Goal: Communication & Community: Answer question/provide support

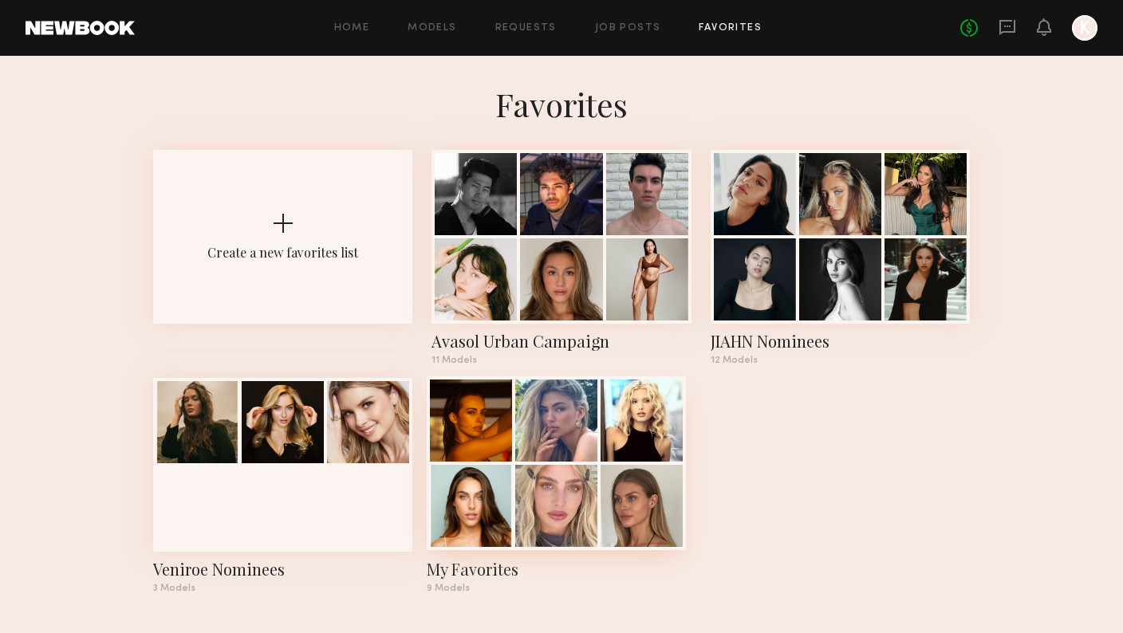
click at [597, 431] on div at bounding box center [556, 421] width 82 height 82
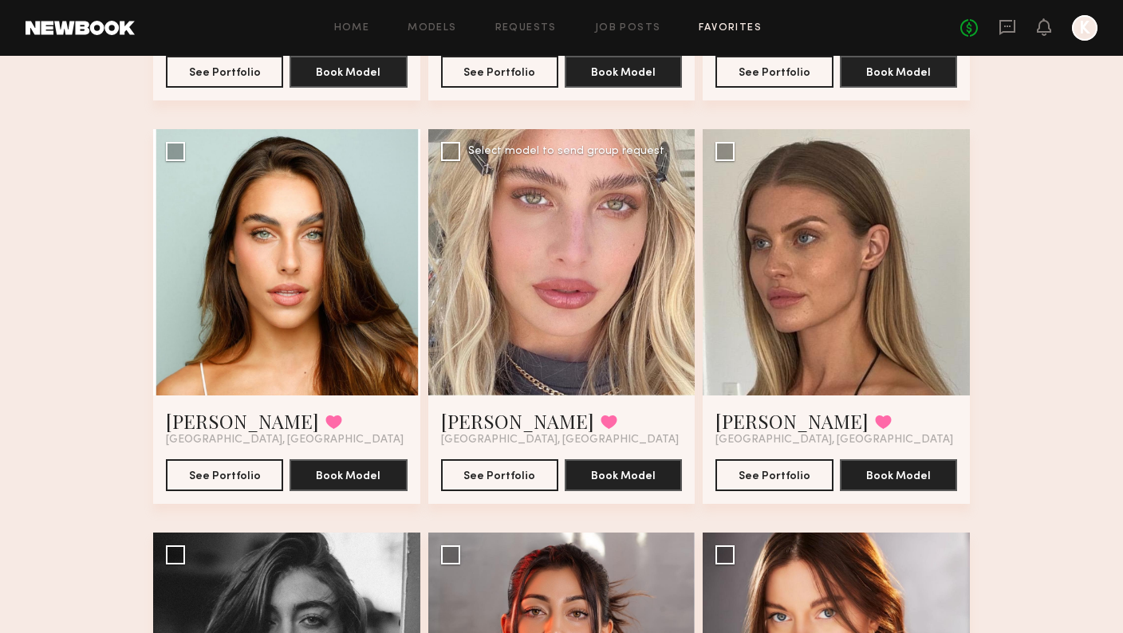
scroll to position [471, 0]
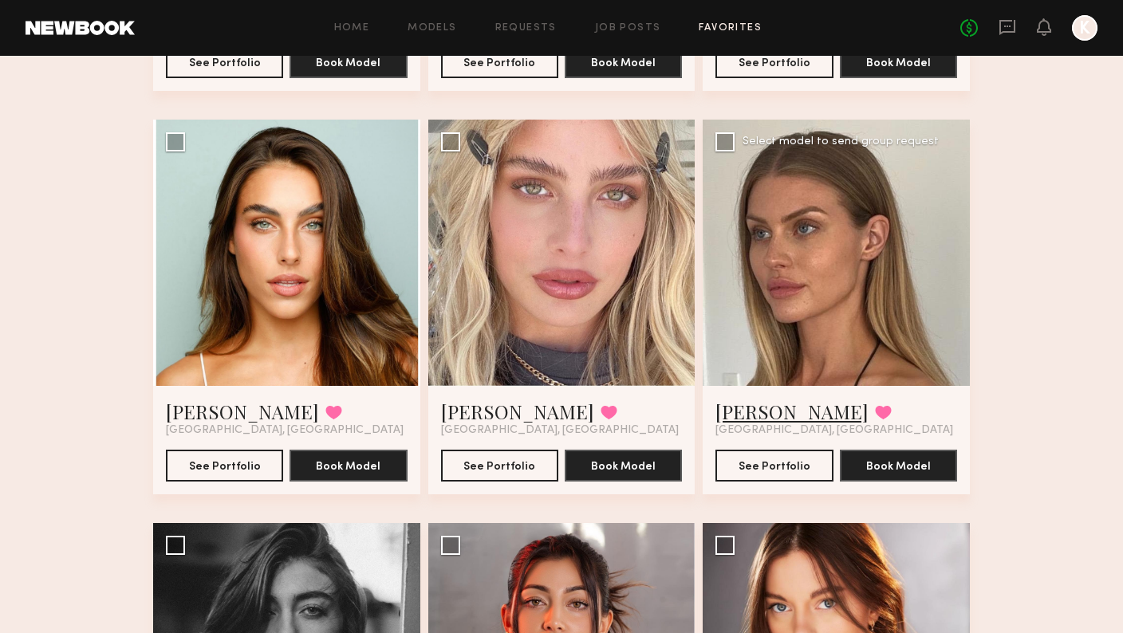
click at [733, 412] on link "[PERSON_NAME]" at bounding box center [792, 412] width 153 height 26
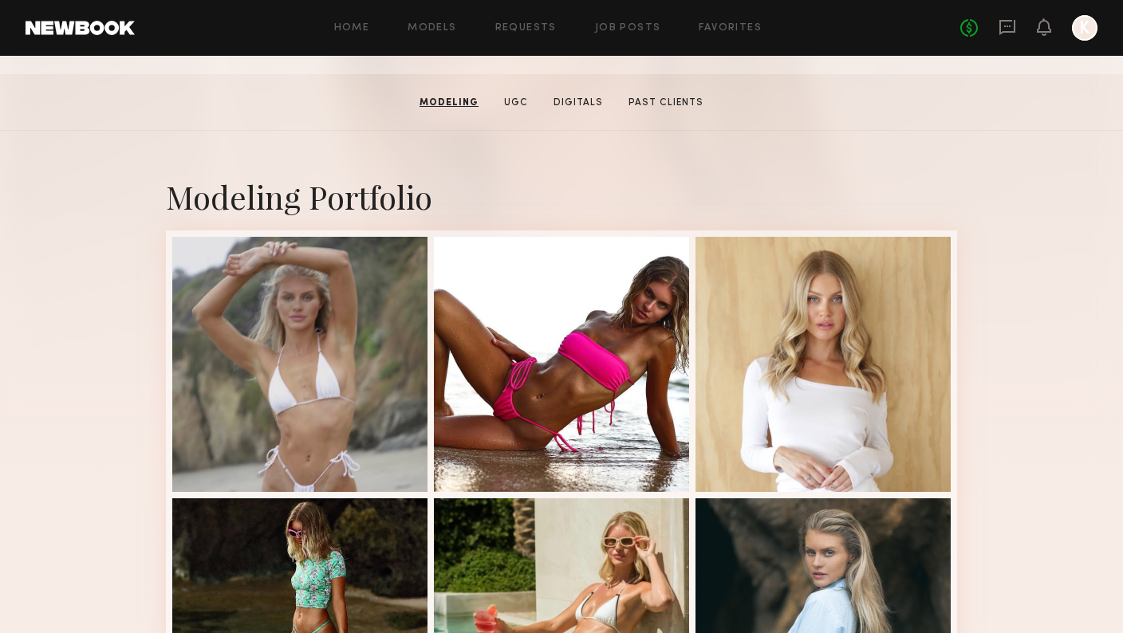
scroll to position [168, 0]
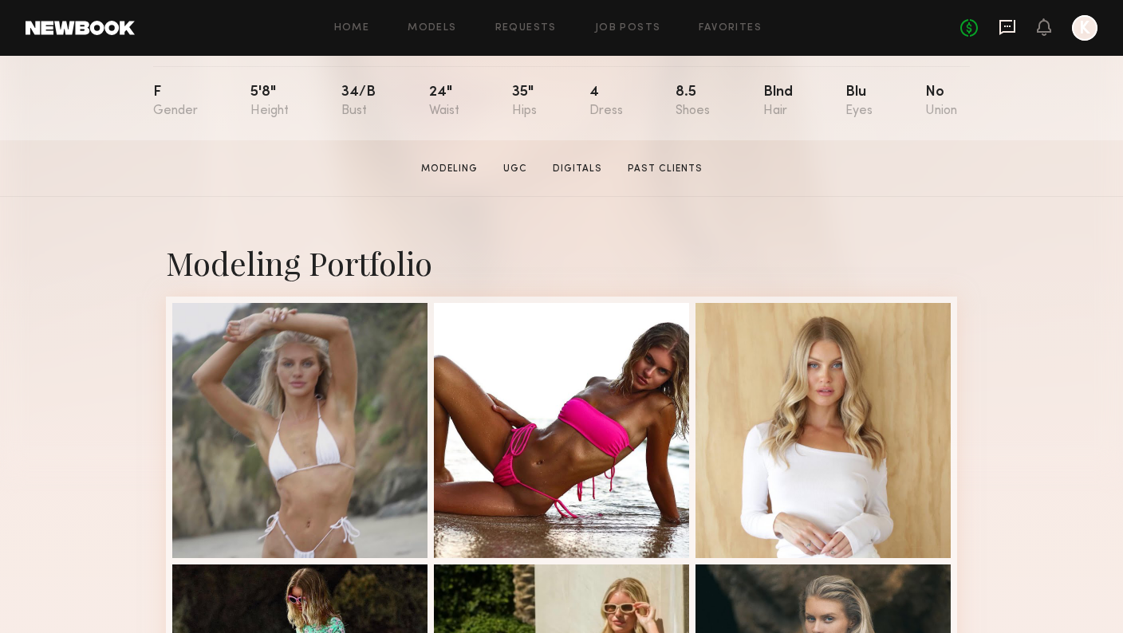
click at [1012, 27] on icon at bounding box center [1008, 27] width 18 height 18
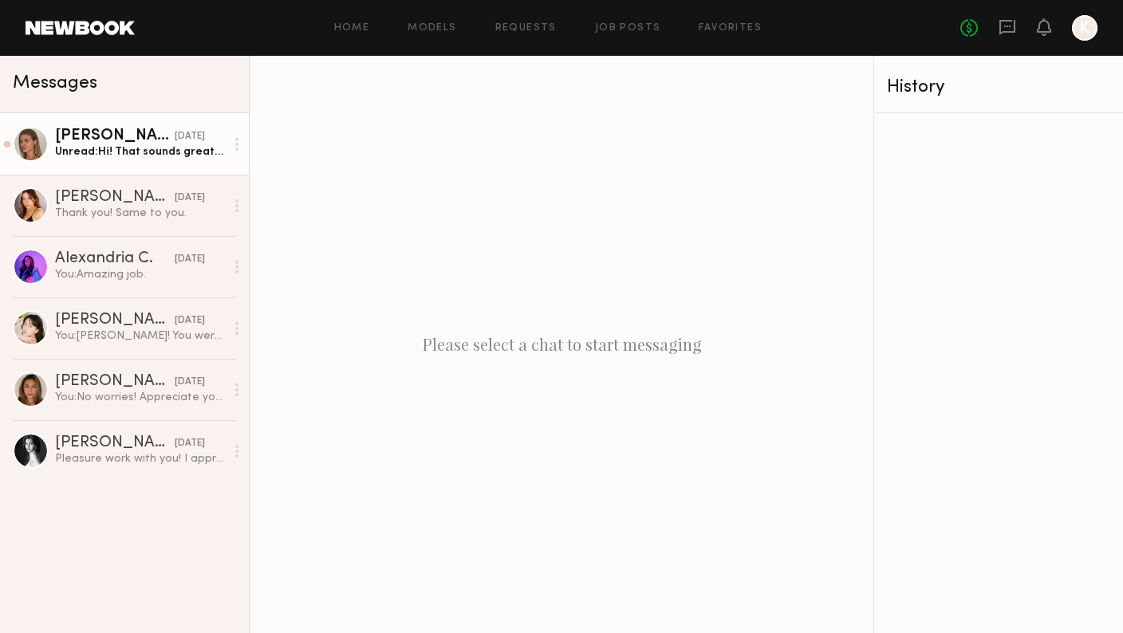
click at [112, 158] on div "Unread: Hi! That sounds great. Would the shoot take place in [GEOGRAPHIC_DATA]?…" at bounding box center [140, 151] width 170 height 15
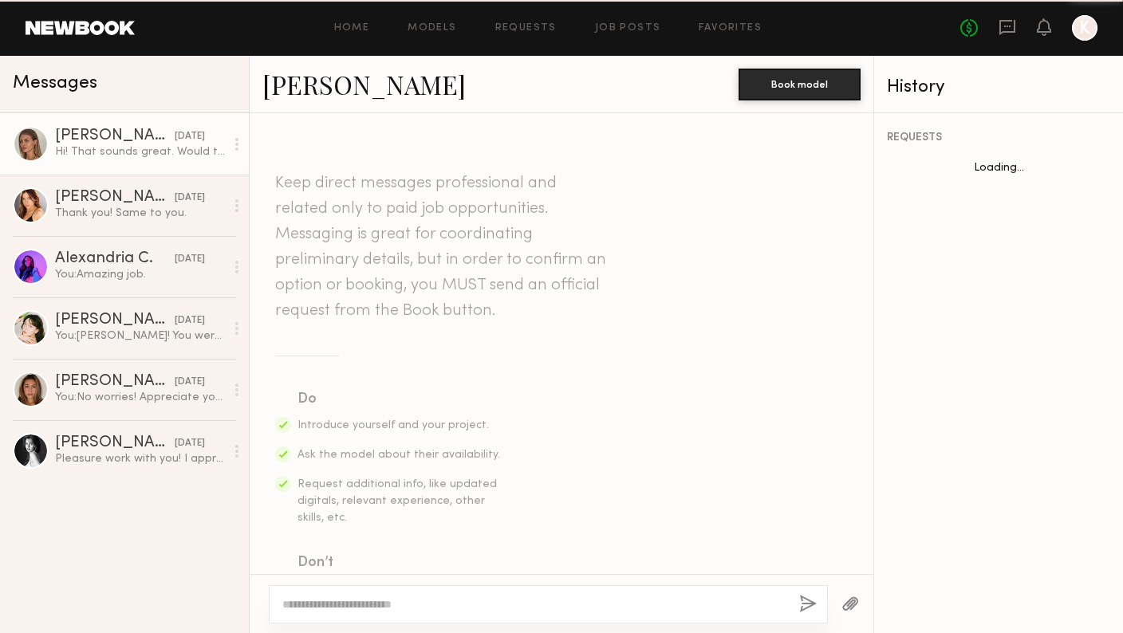
scroll to position [572, 0]
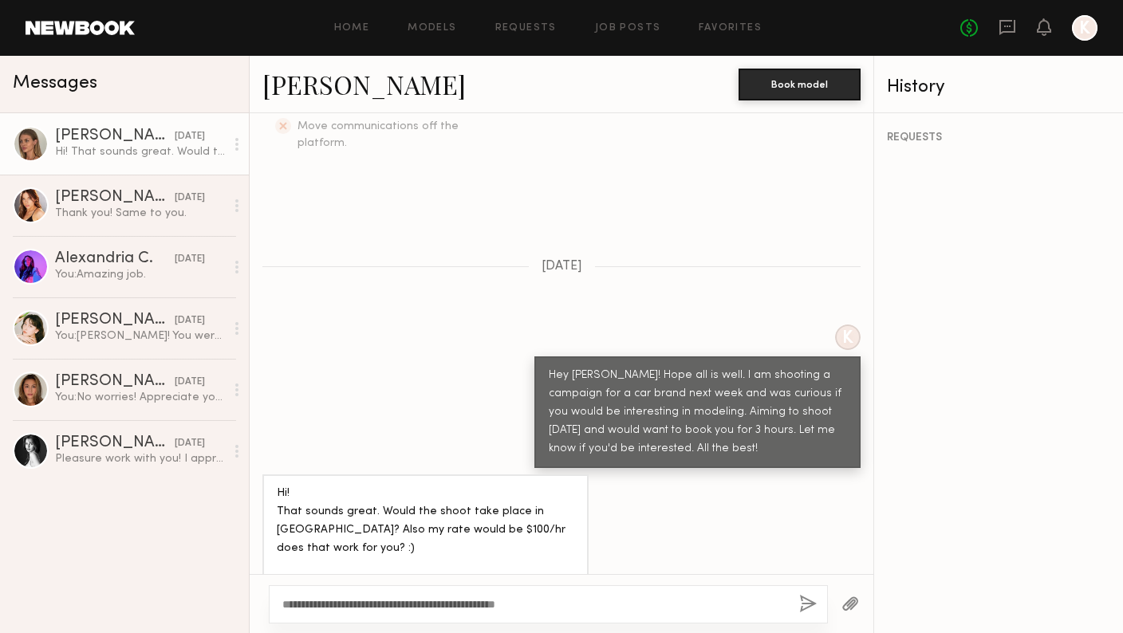
click at [497, 605] on textarea "**********" at bounding box center [534, 605] width 504 height 16
click at [546, 602] on textarea "**********" at bounding box center [534, 605] width 504 height 16
click at [499, 605] on textarea "**********" at bounding box center [534, 605] width 504 height 16
click at [540, 609] on textarea "**********" at bounding box center [534, 605] width 504 height 16
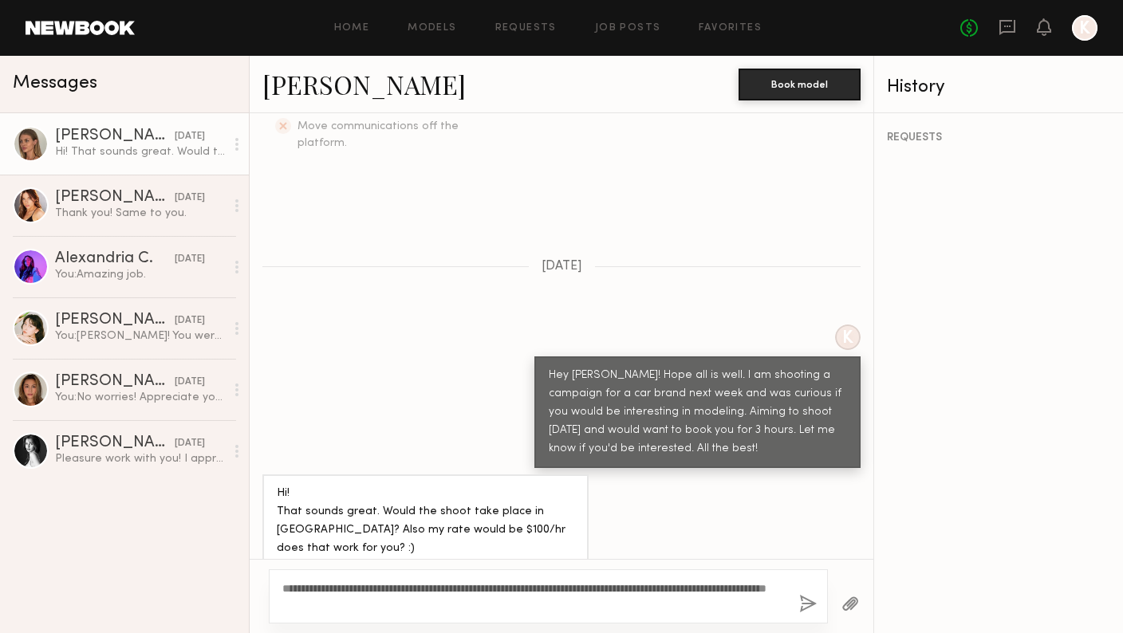
type textarea "**********"
click at [807, 602] on button "button" at bounding box center [808, 605] width 18 height 20
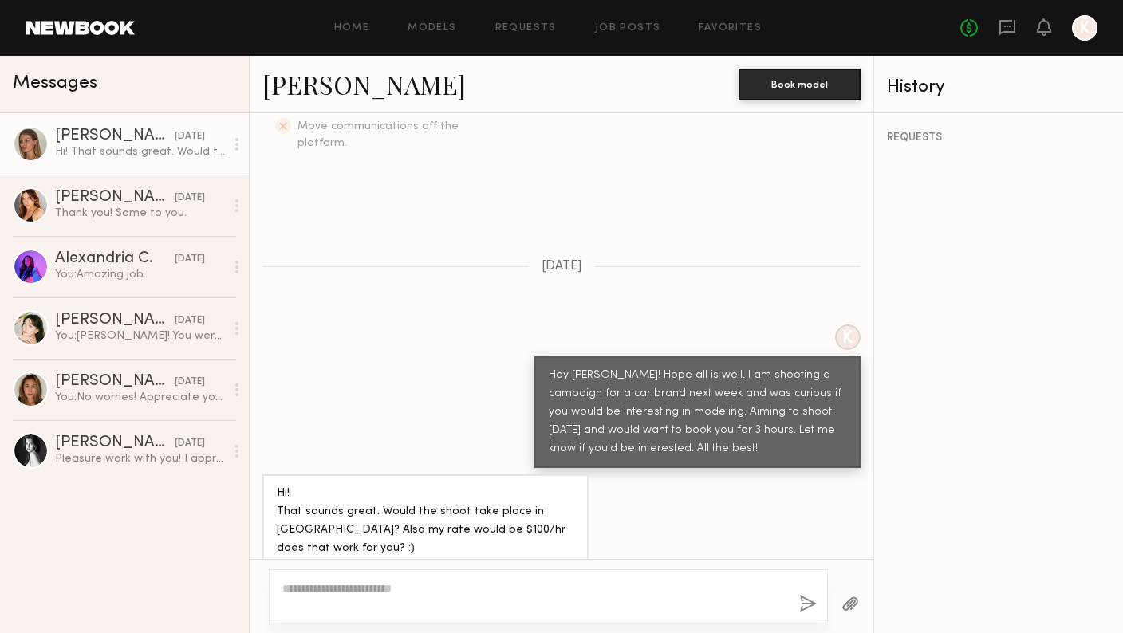
scroll to position [805, 0]
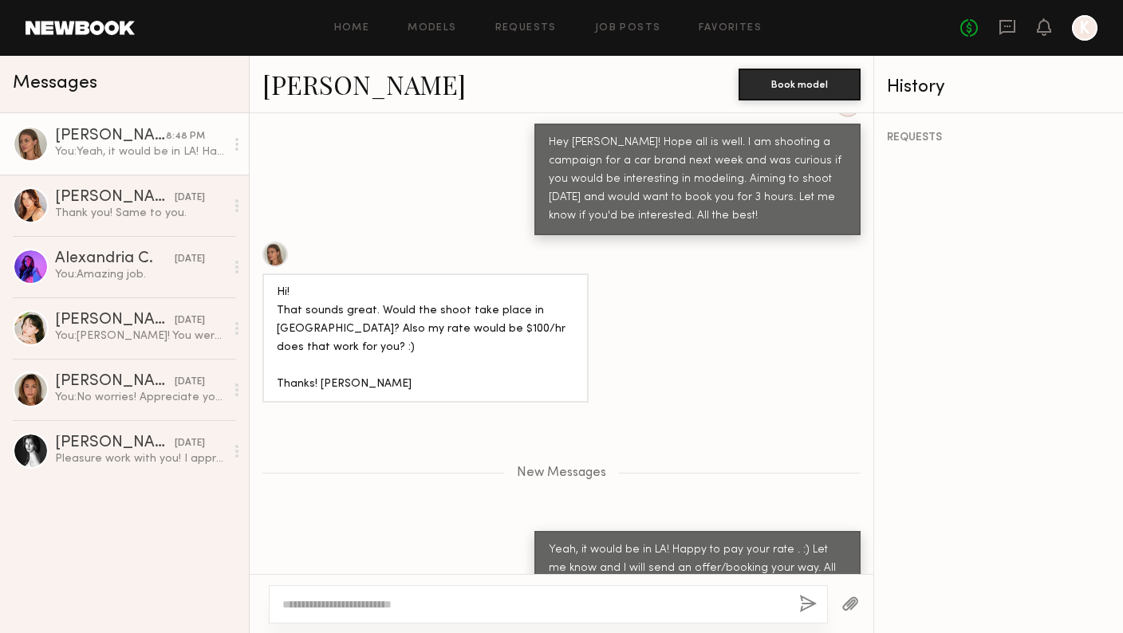
click at [275, 242] on div at bounding box center [275, 255] width 26 height 26
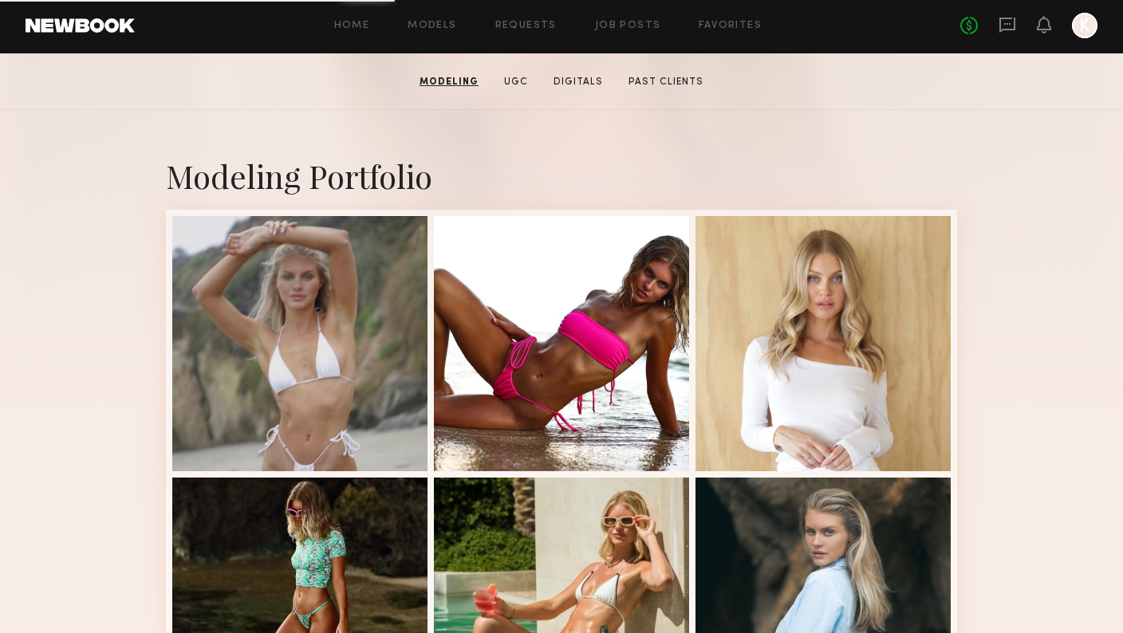
scroll to position [270, 0]
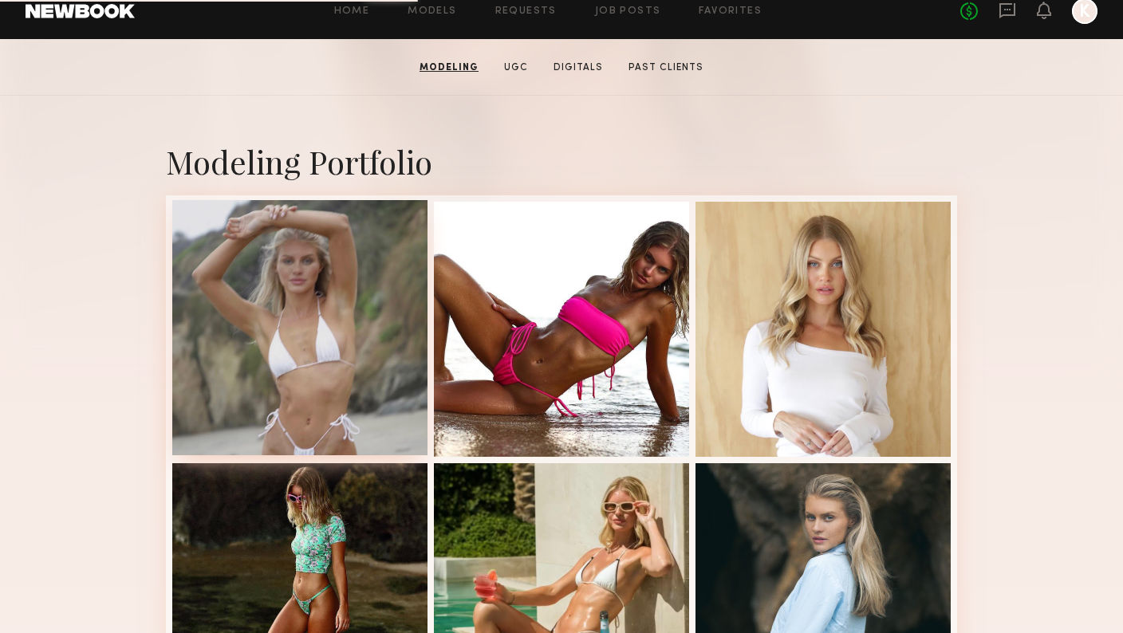
click at [296, 324] on div at bounding box center [299, 327] width 255 height 255
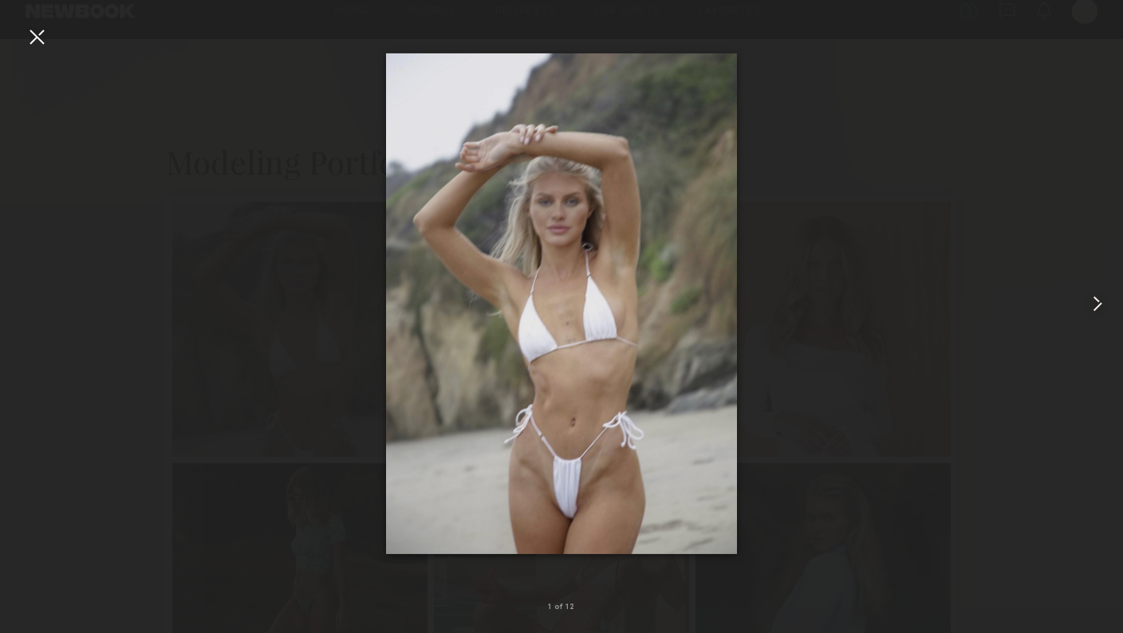
click at [1095, 294] on common-icon at bounding box center [1098, 304] width 26 height 26
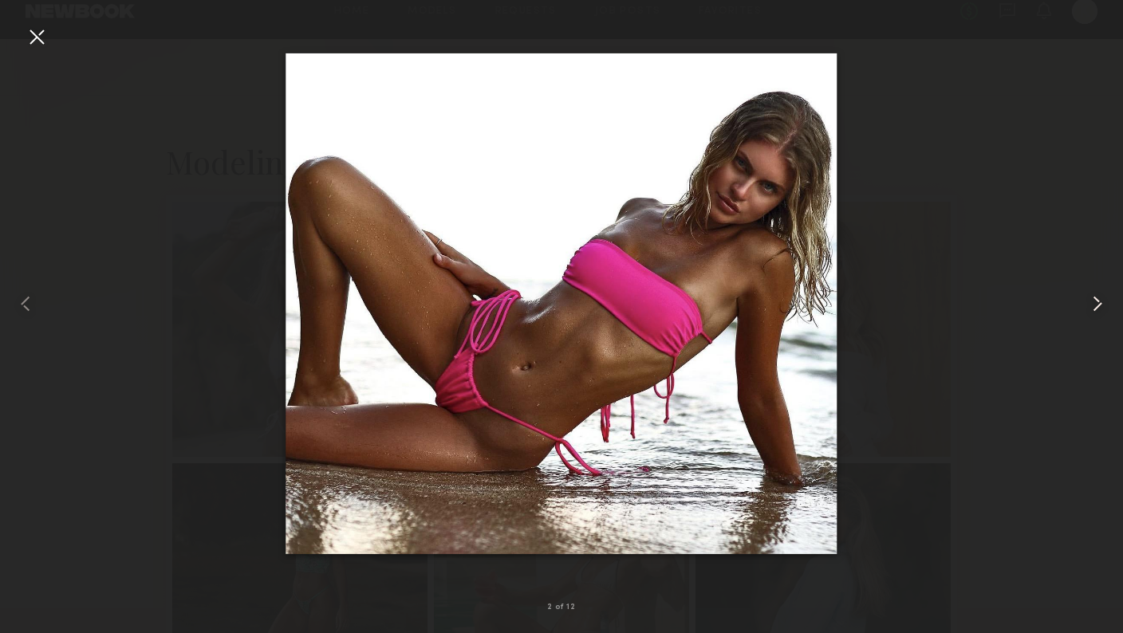
click at [1095, 294] on common-icon at bounding box center [1098, 304] width 26 height 26
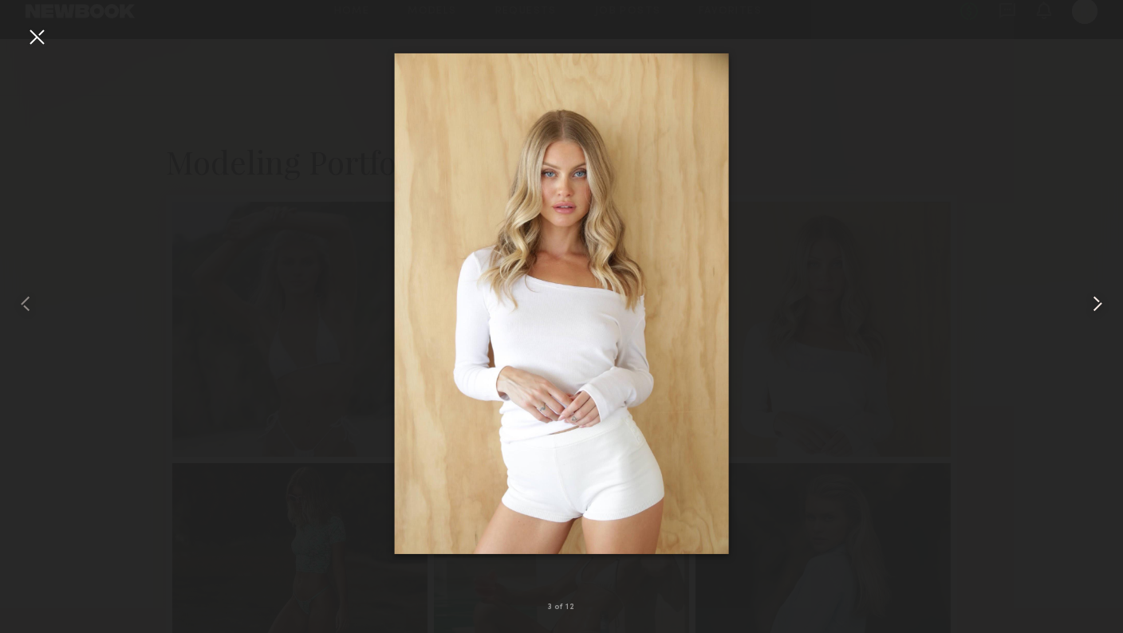
click at [1095, 294] on common-icon at bounding box center [1098, 304] width 26 height 26
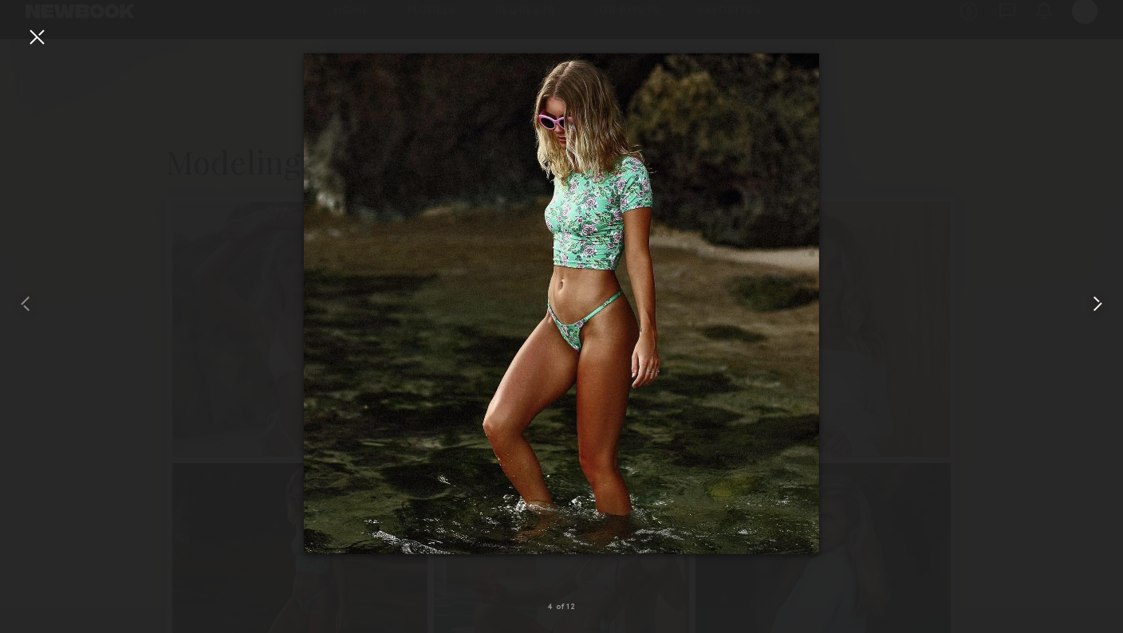
click at [1095, 294] on common-icon at bounding box center [1098, 304] width 26 height 26
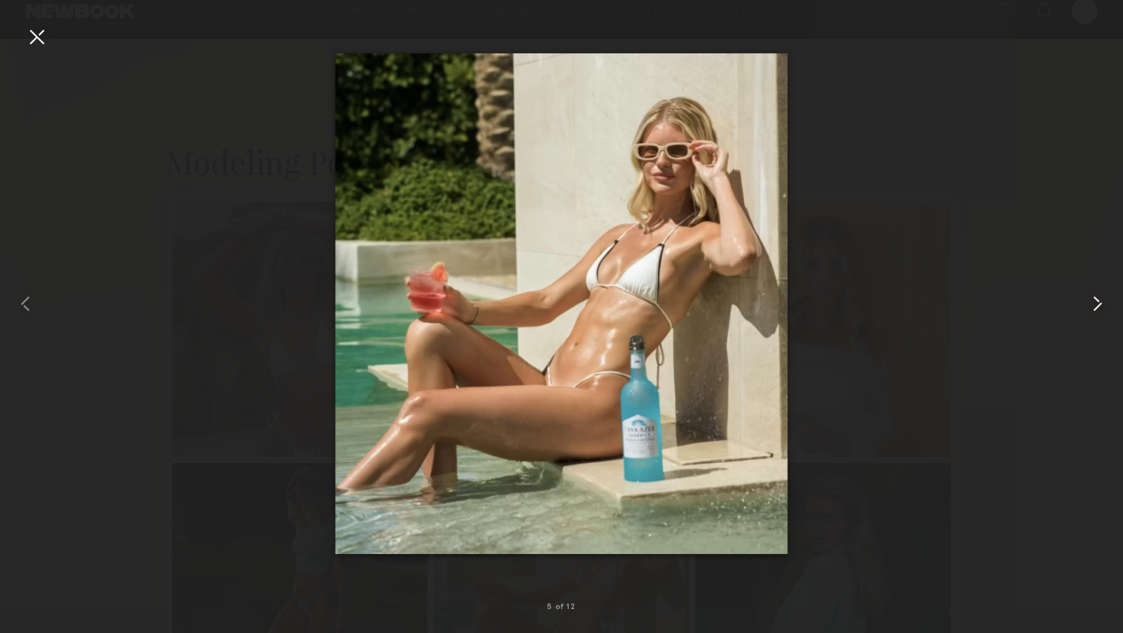
click at [1095, 294] on common-icon at bounding box center [1098, 304] width 26 height 26
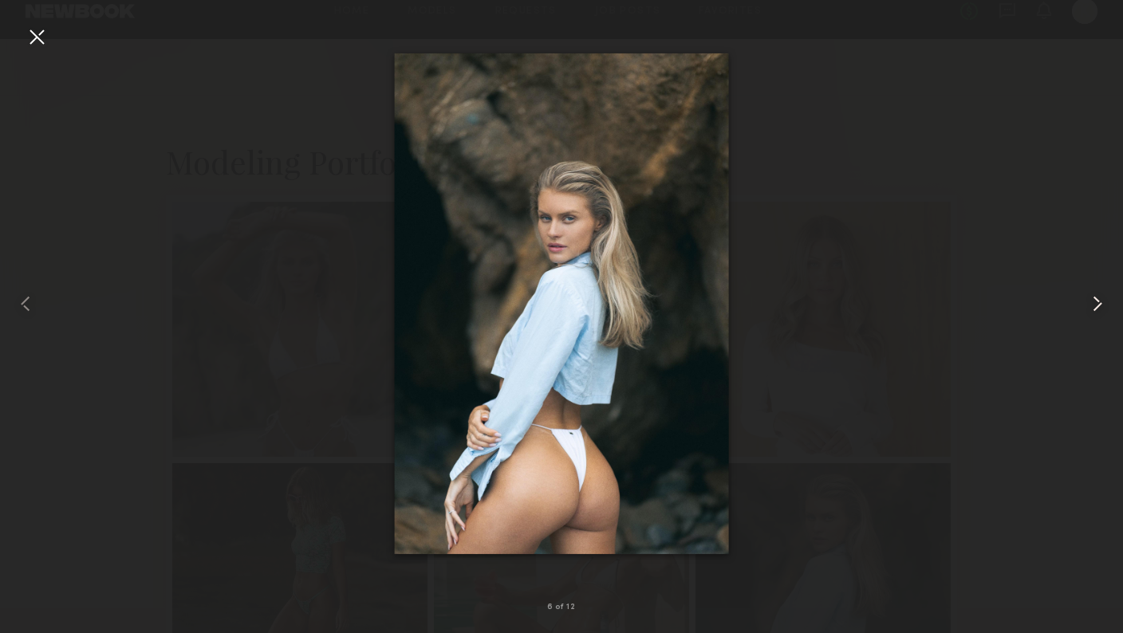
click at [1095, 294] on common-icon at bounding box center [1098, 304] width 26 height 26
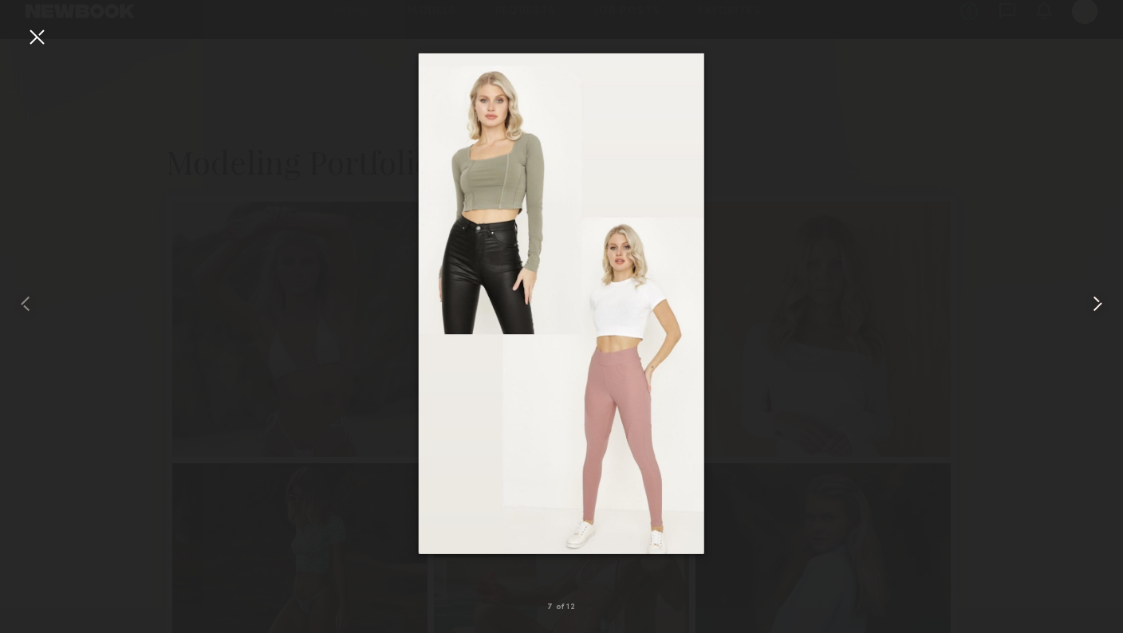
click at [1095, 294] on common-icon at bounding box center [1098, 304] width 26 height 26
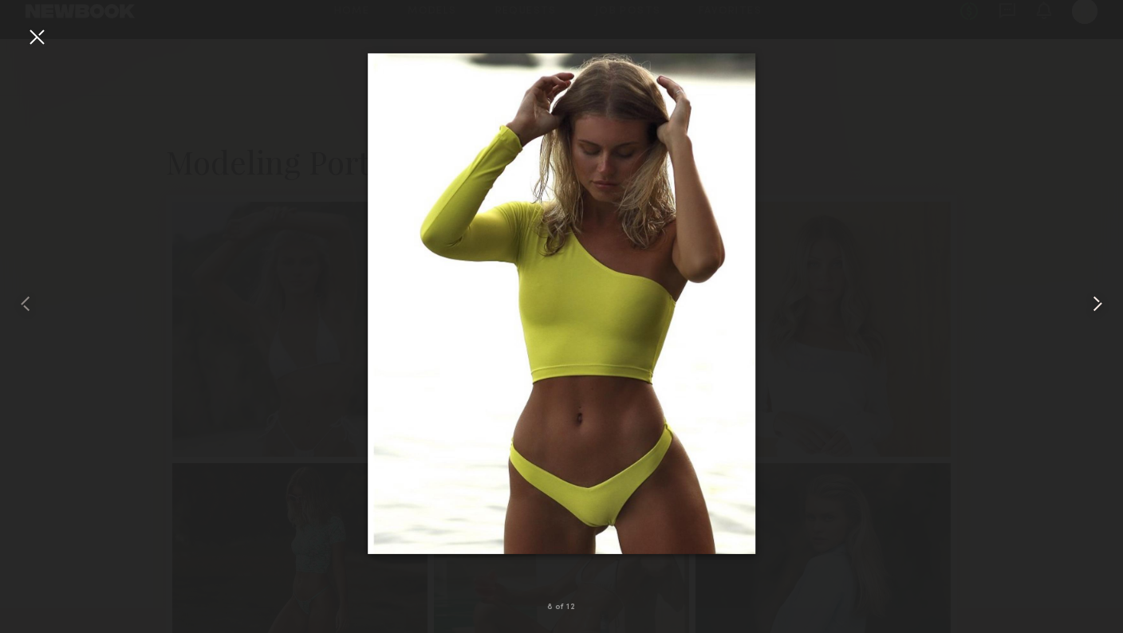
click at [1095, 294] on common-icon at bounding box center [1098, 304] width 26 height 26
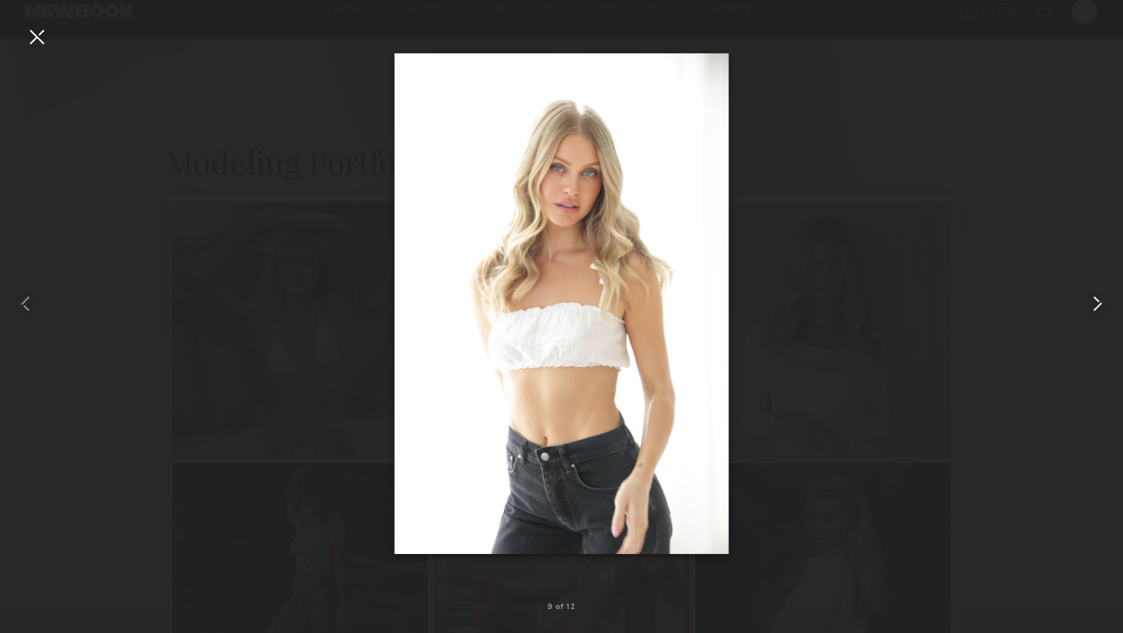
click at [1095, 294] on common-icon at bounding box center [1098, 304] width 26 height 26
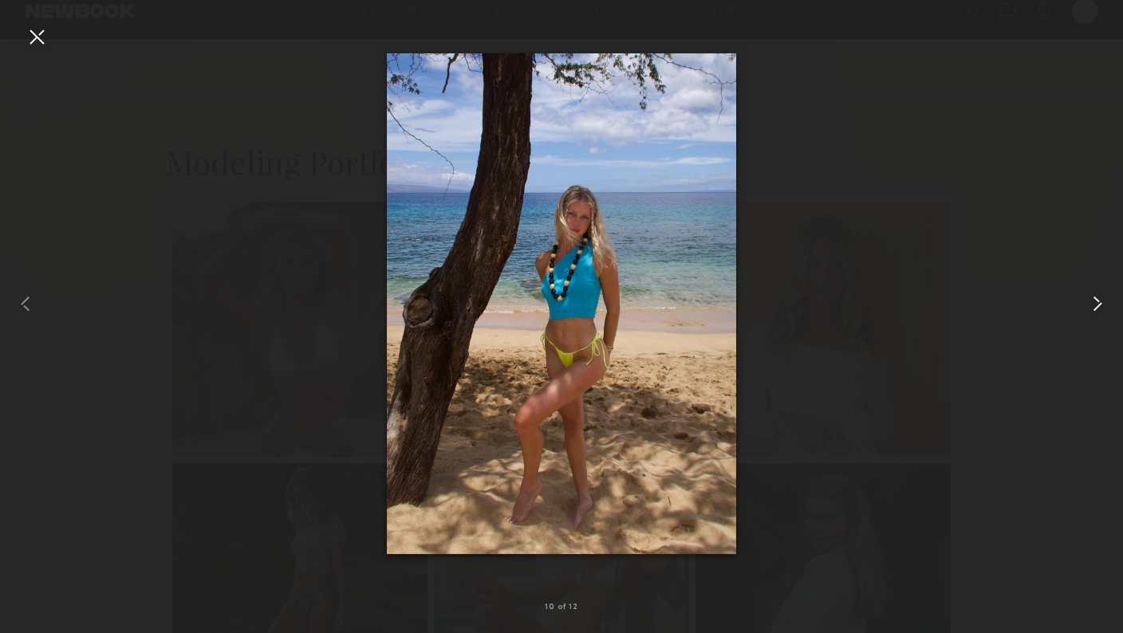
click at [1095, 294] on common-icon at bounding box center [1098, 304] width 26 height 26
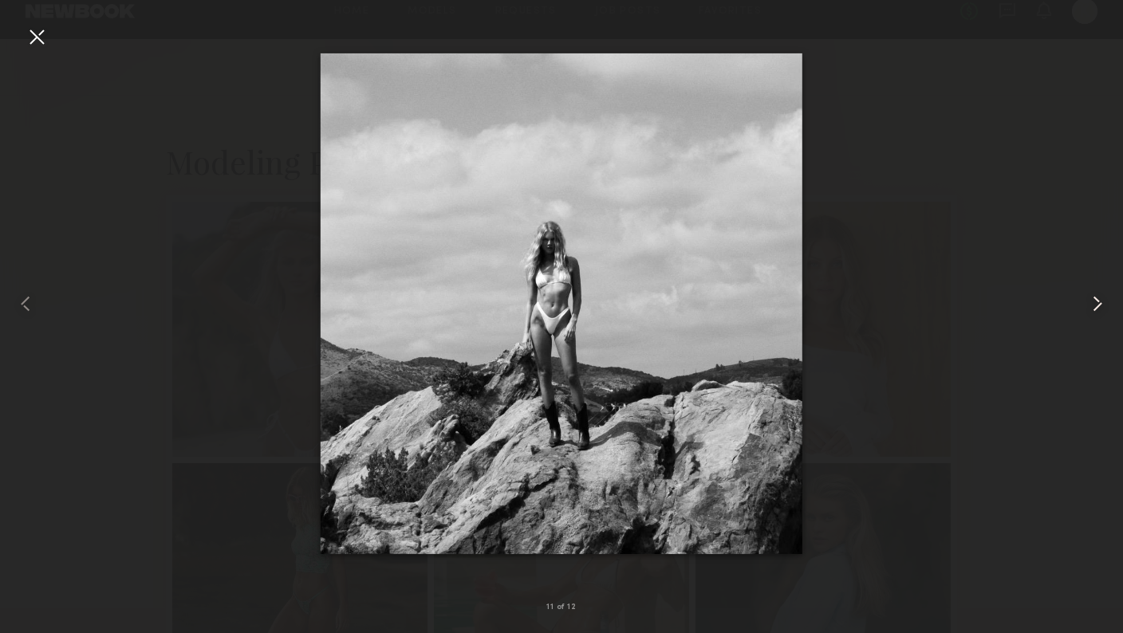
click at [1095, 294] on common-icon at bounding box center [1098, 304] width 26 height 26
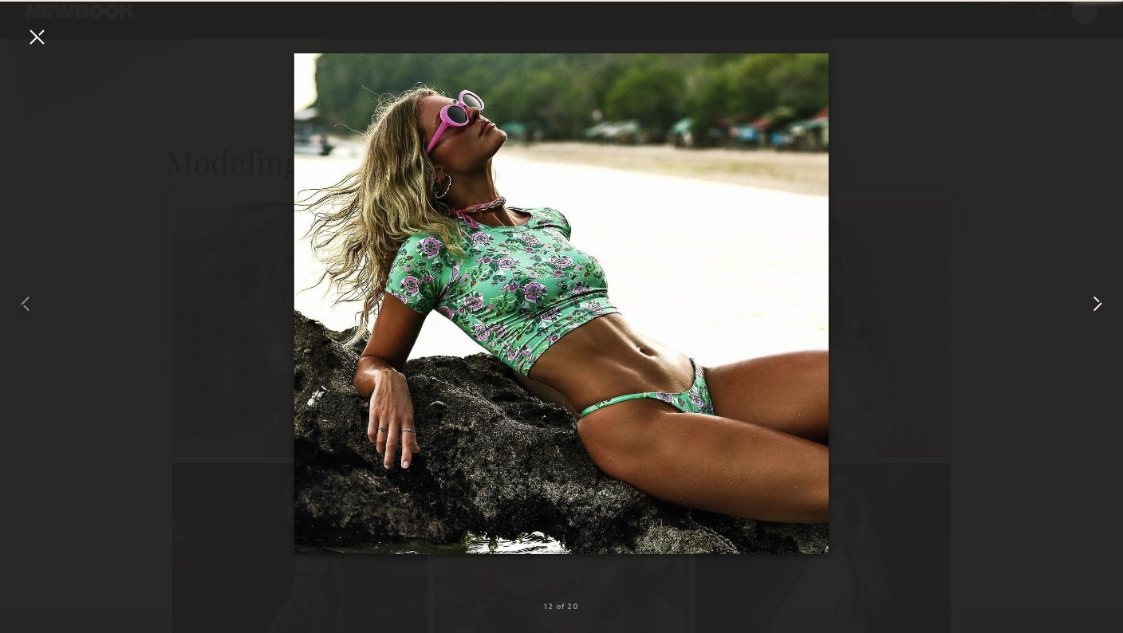
click at [1095, 294] on common-icon at bounding box center [1098, 304] width 26 height 26
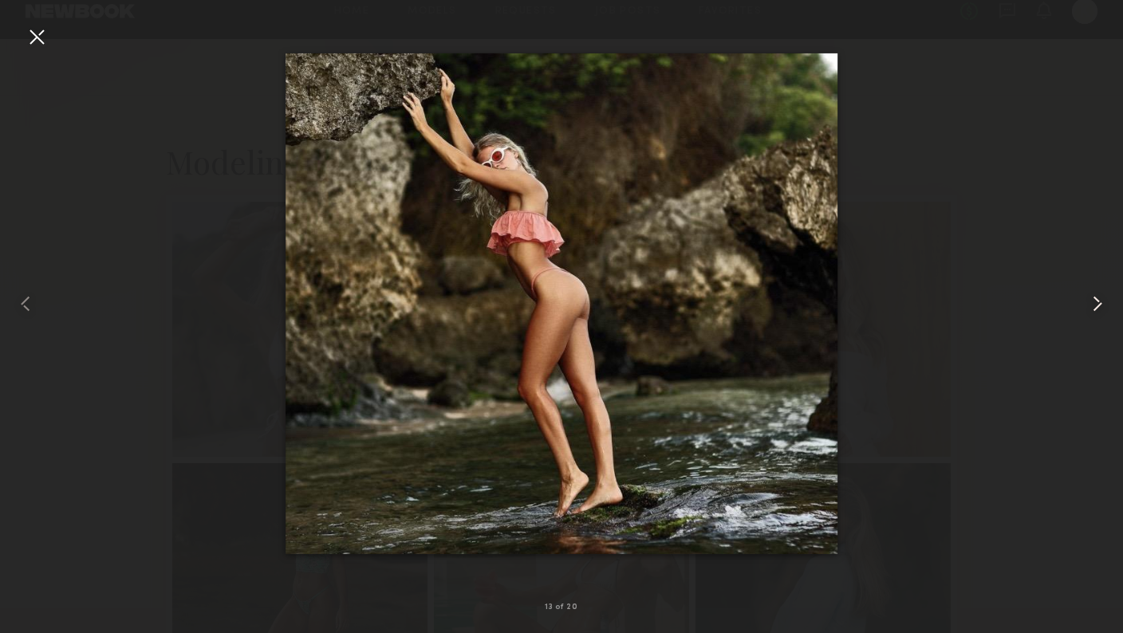
click at [1095, 294] on common-icon at bounding box center [1098, 304] width 26 height 26
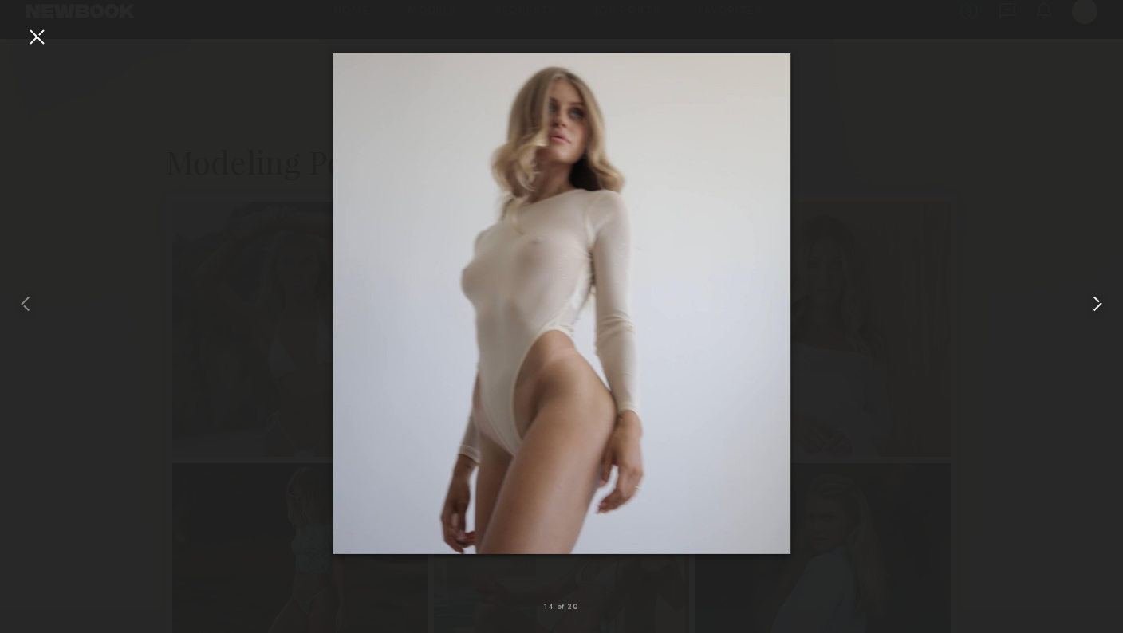
click at [1095, 294] on common-icon at bounding box center [1098, 304] width 26 height 26
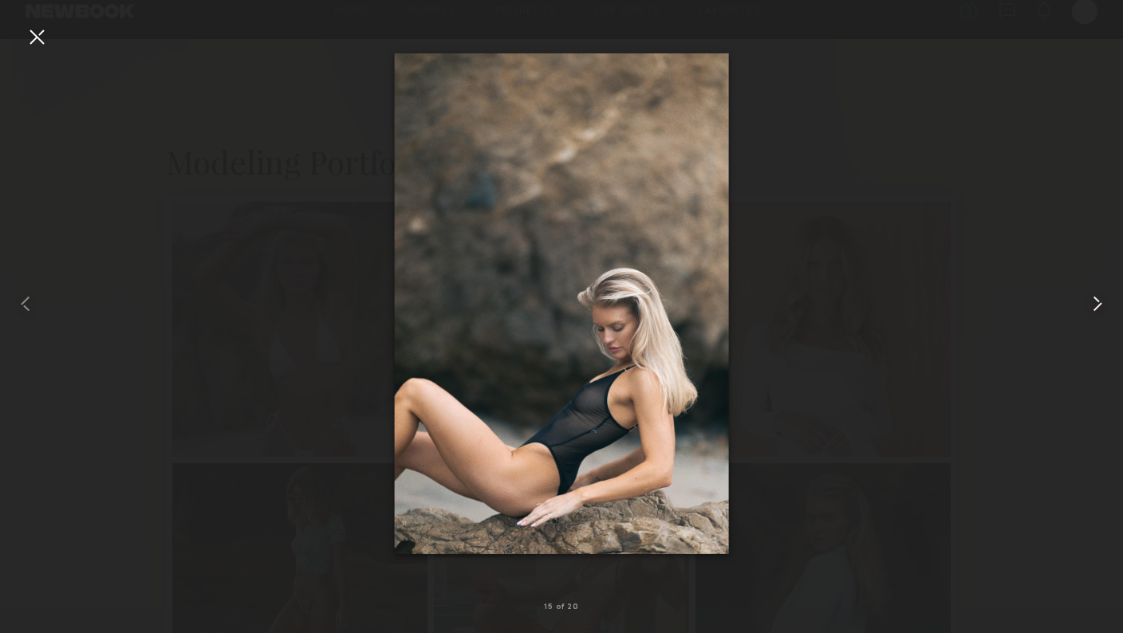
click at [1095, 294] on common-icon at bounding box center [1098, 304] width 26 height 26
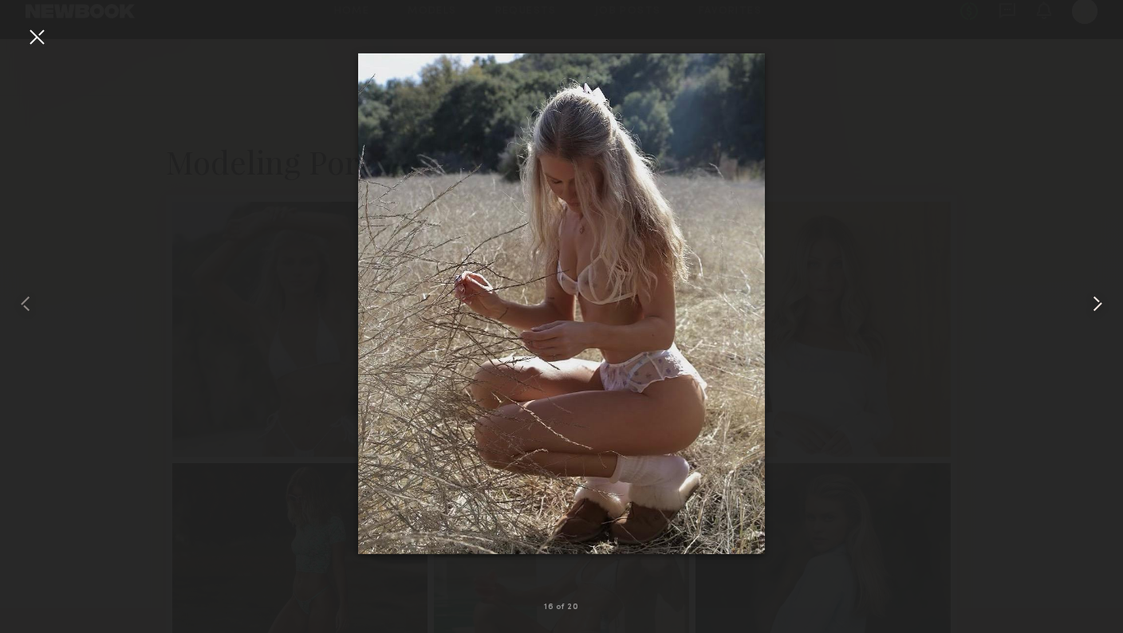
click at [1094, 294] on common-icon at bounding box center [1098, 304] width 26 height 26
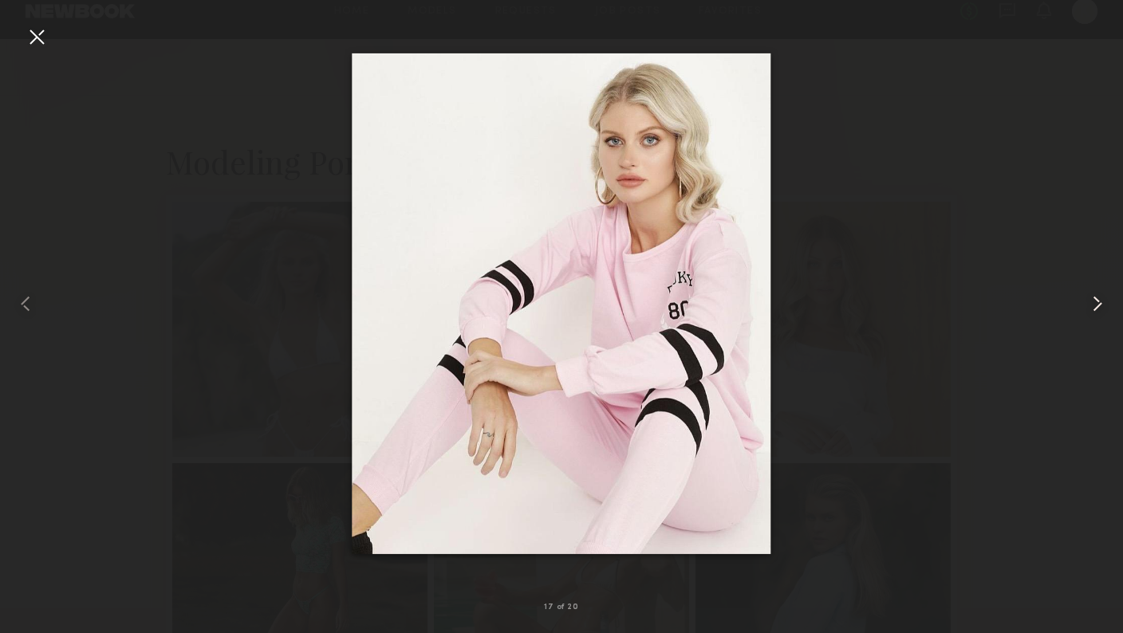
click at [1094, 294] on common-icon at bounding box center [1098, 304] width 26 height 26
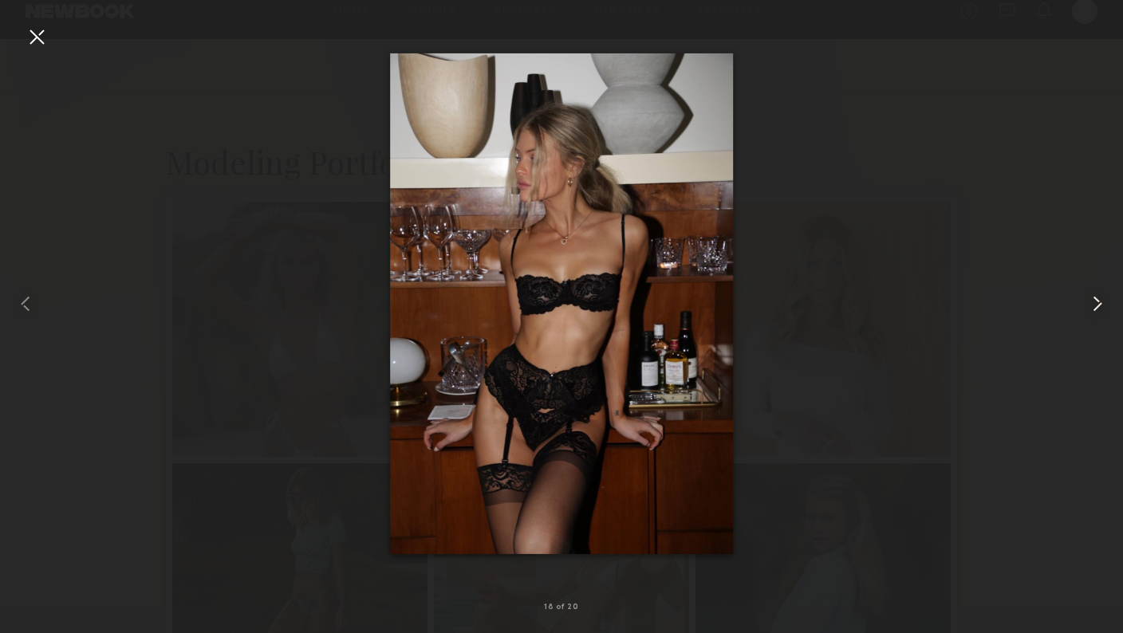
click at [1094, 294] on common-icon at bounding box center [1098, 304] width 26 height 26
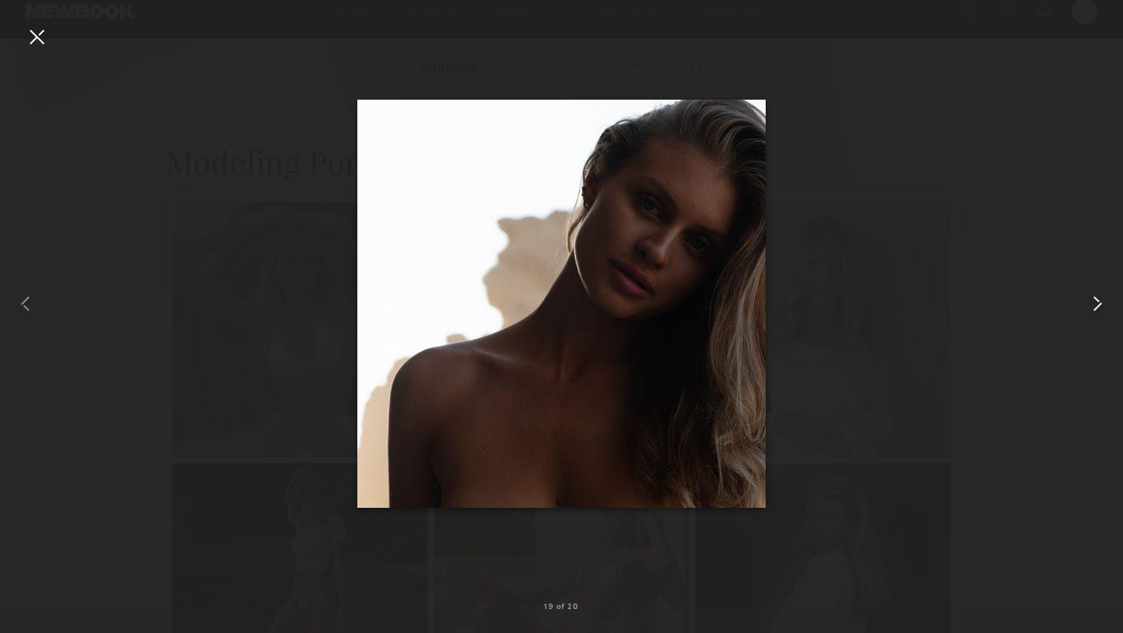
click at [1094, 294] on common-icon at bounding box center [1098, 304] width 26 height 26
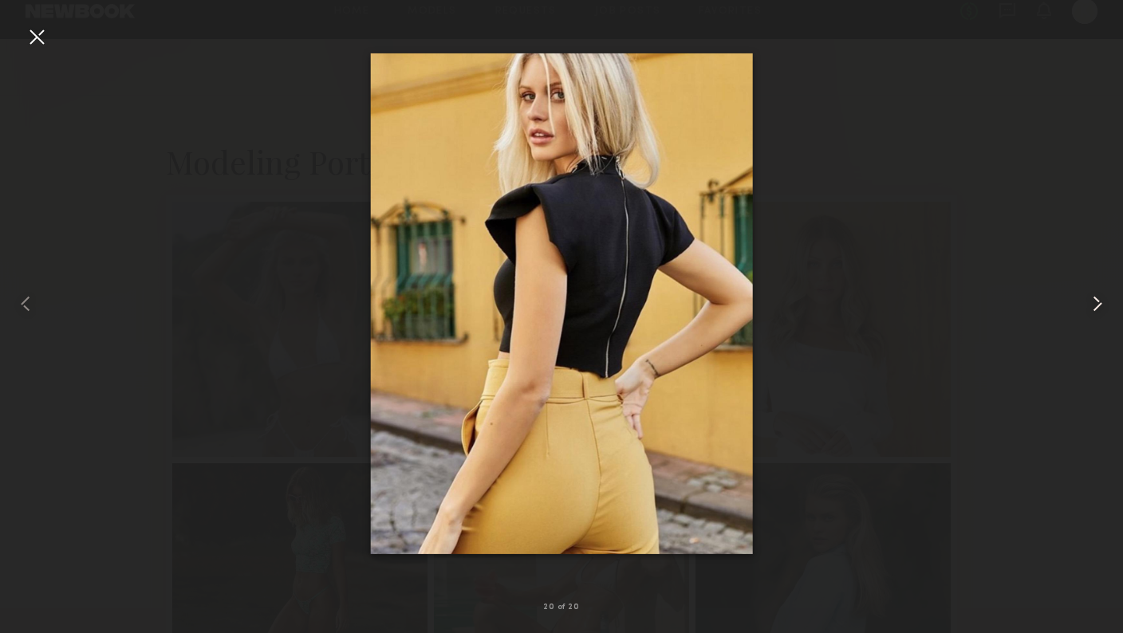
click at [1093, 294] on common-icon at bounding box center [1098, 304] width 26 height 26
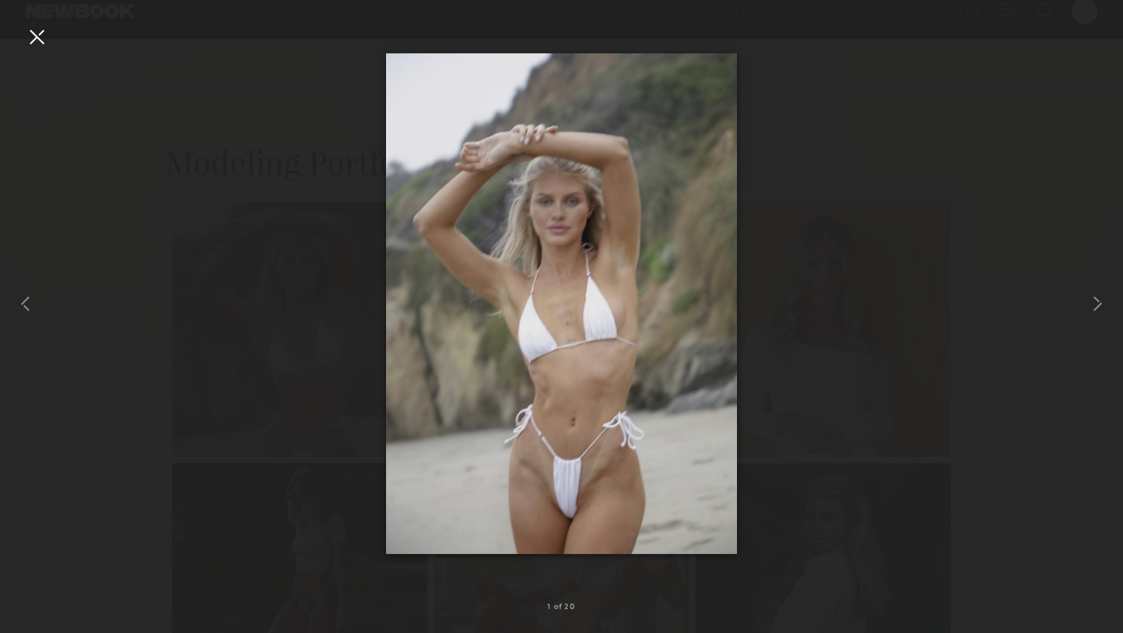
click at [30, 37] on div at bounding box center [37, 37] width 26 height 26
